Goal: Task Accomplishment & Management: Complete application form

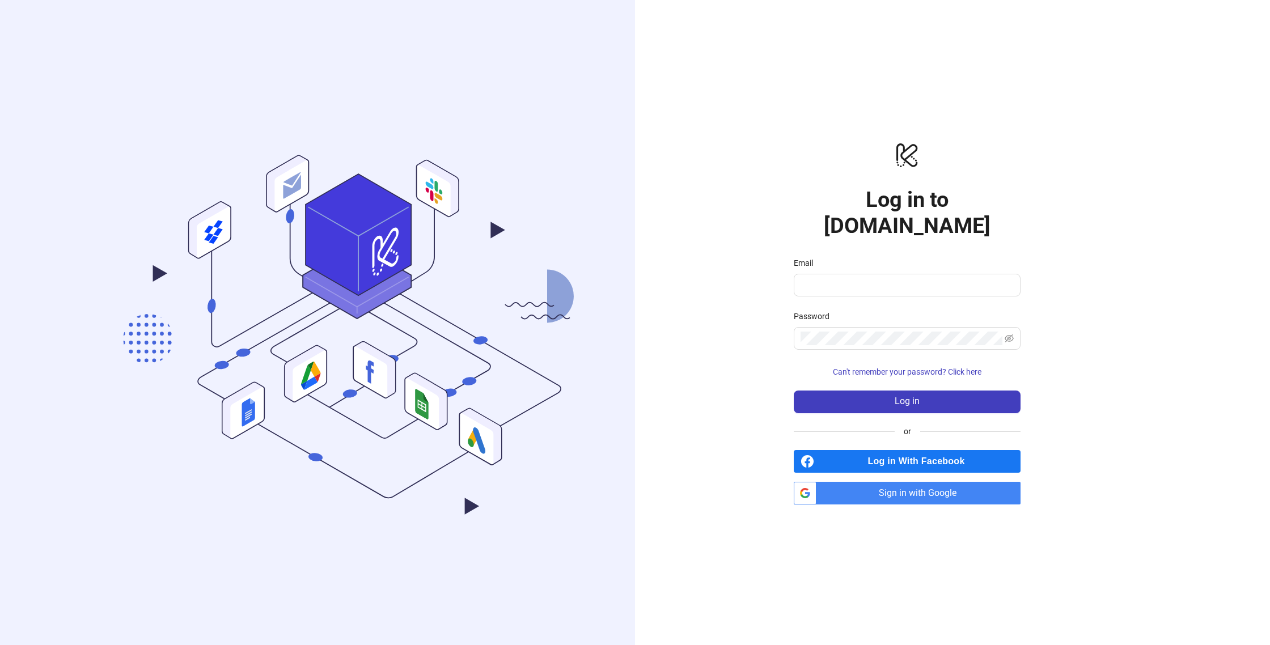
click at [919, 483] on span "Sign in with Google" at bounding box center [921, 493] width 200 height 23
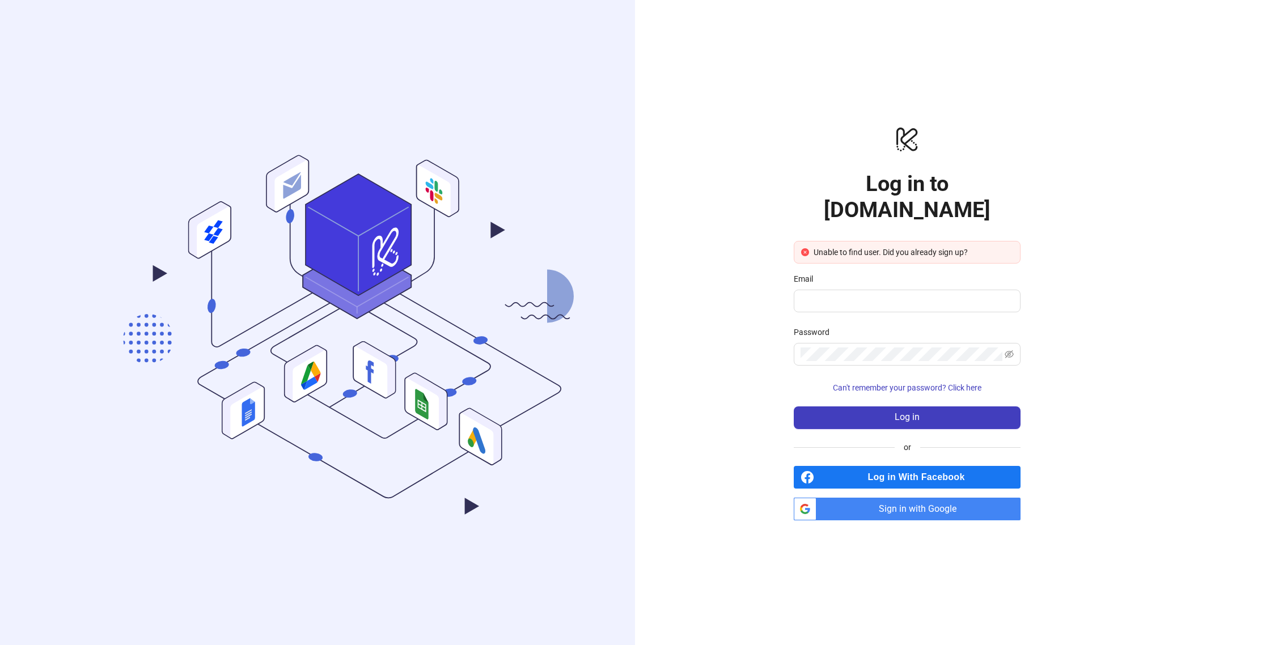
click at [948, 503] on span "Sign in with Google" at bounding box center [921, 509] width 200 height 23
